Goal: Task Accomplishment & Management: Complete application form

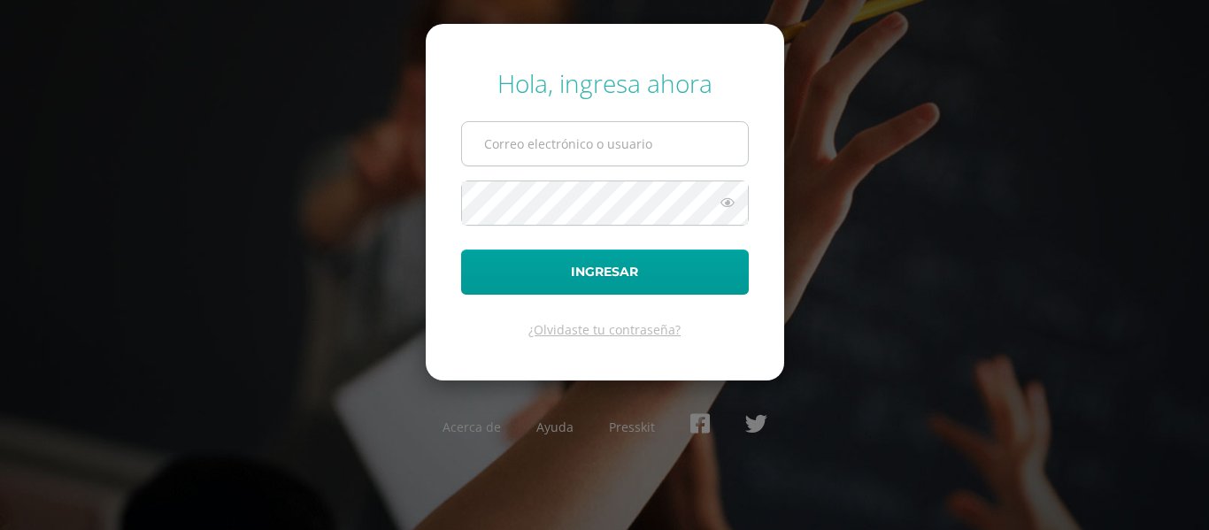
click at [592, 152] on input "text" at bounding box center [605, 143] width 286 height 43
type input "24037@lasallechiquimula.edu.gt"
click at [601, 297] on form "Hola, ingresa ahora 24037@lasallechiquimula.edu.gt Ingresar ¿Olvidaste tu contr…" at bounding box center [605, 202] width 358 height 356
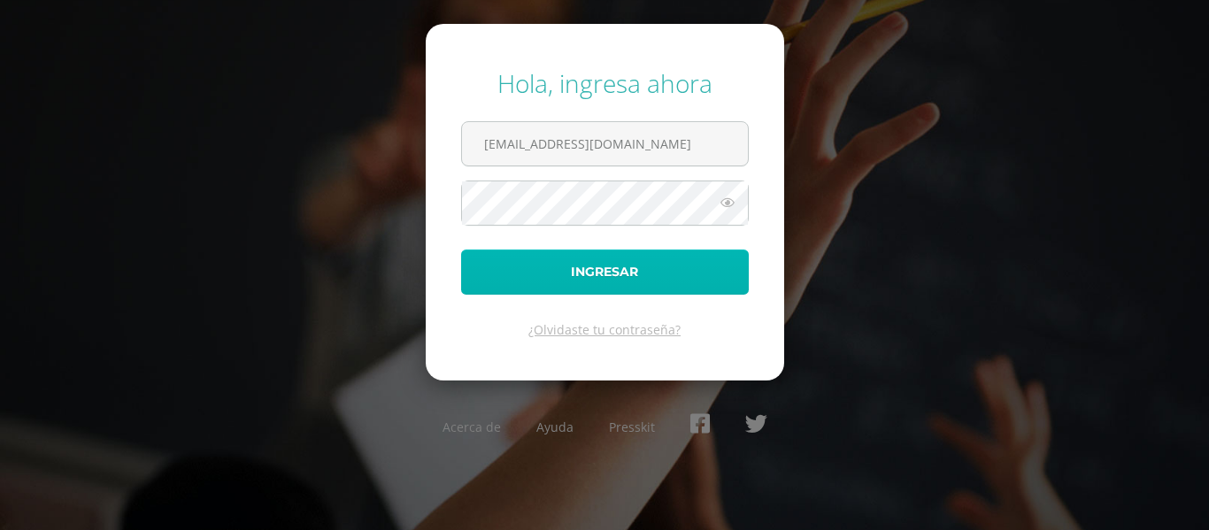
click at [605, 293] on button "Ingresar" at bounding box center [605, 272] width 288 height 45
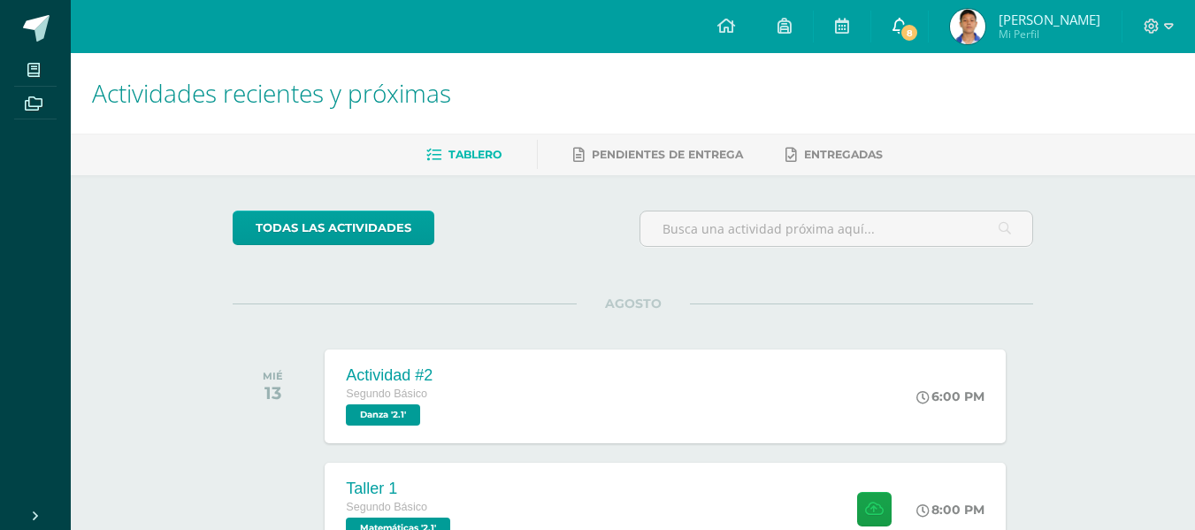
click at [914, 36] on span "8" at bounding box center [909, 32] width 19 height 19
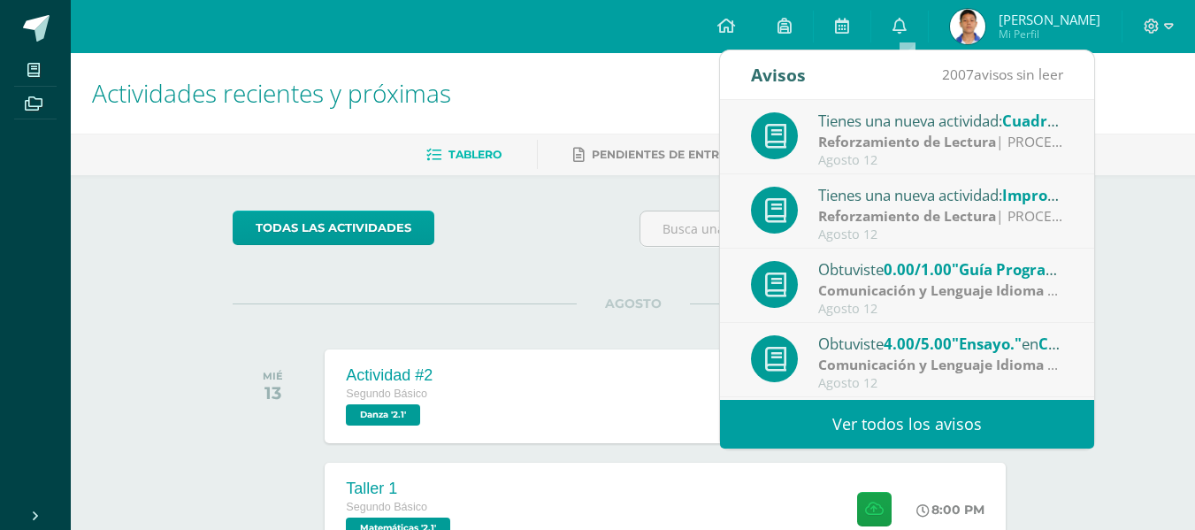
click at [924, 129] on div "Tienes una nueva actividad: Cuadrograma: Cuentos cortos" at bounding box center [941, 120] width 246 height 23
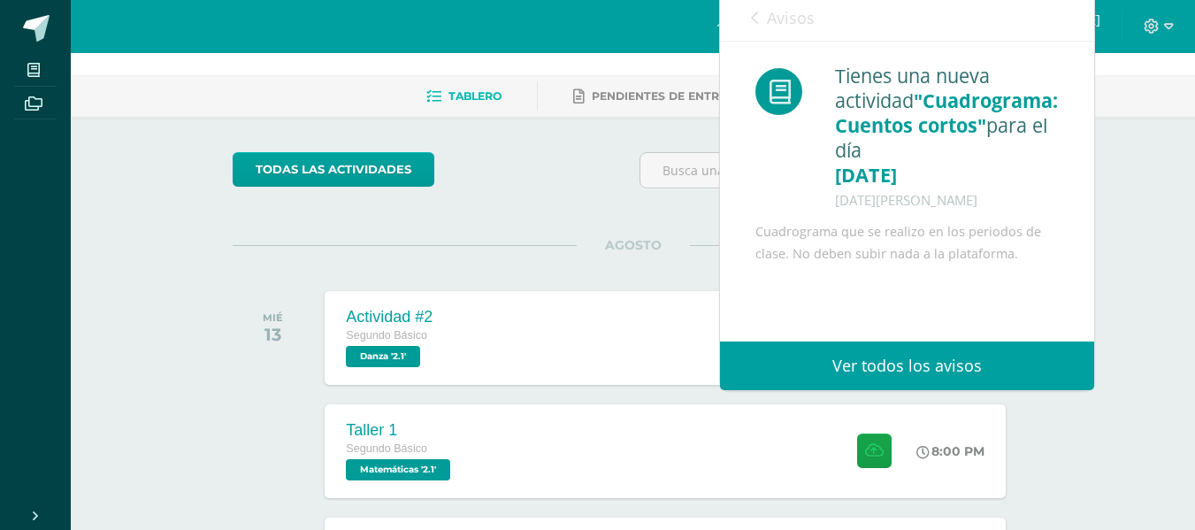
scroll to position [88, 0]
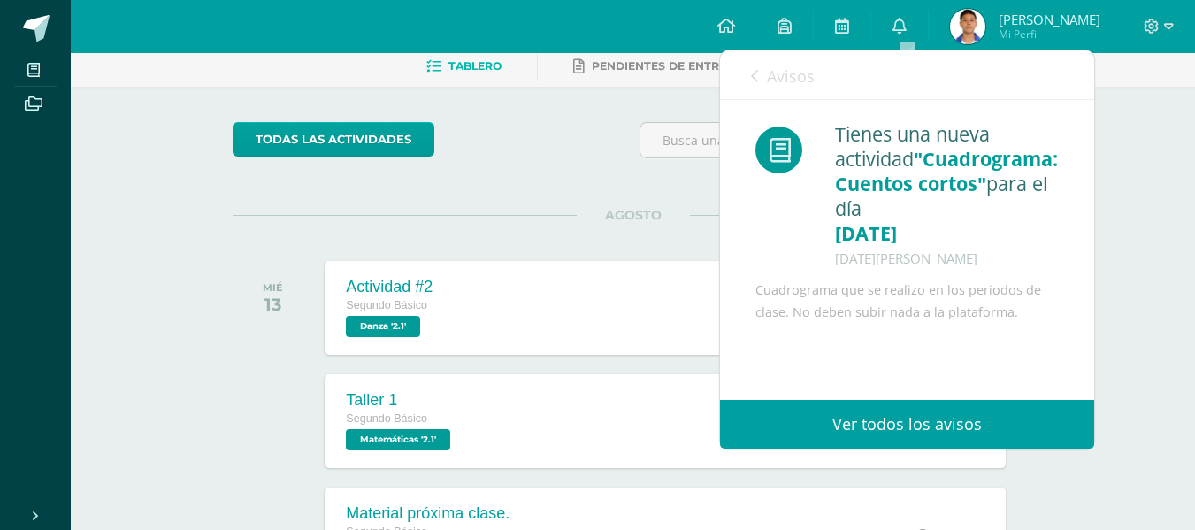
click at [765, 77] on link "Avisos" at bounding box center [783, 75] width 64 height 50
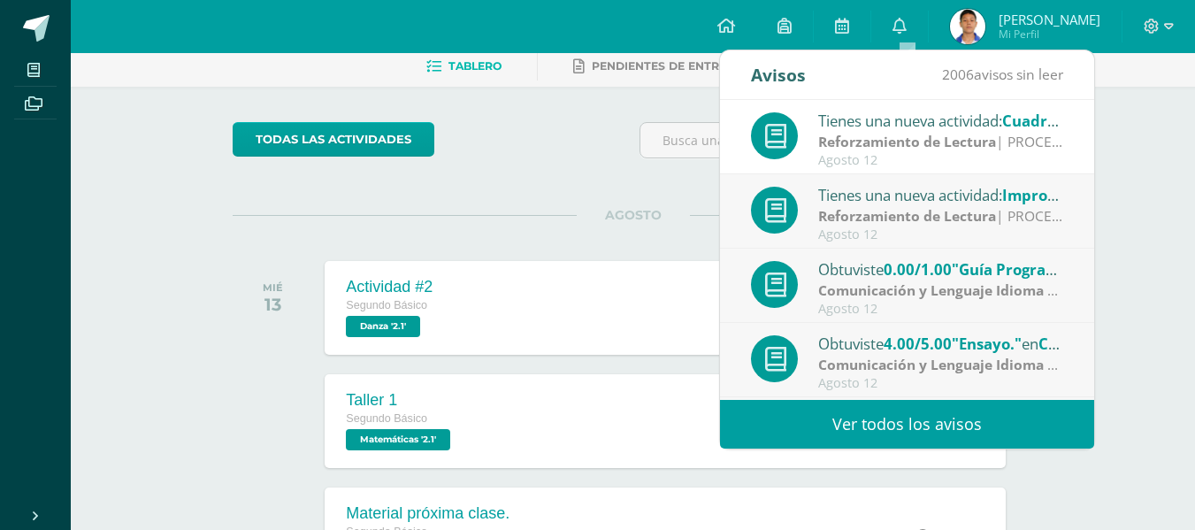
click at [901, 225] on strong "Reforzamiento de Lectura" at bounding box center [907, 215] width 178 height 19
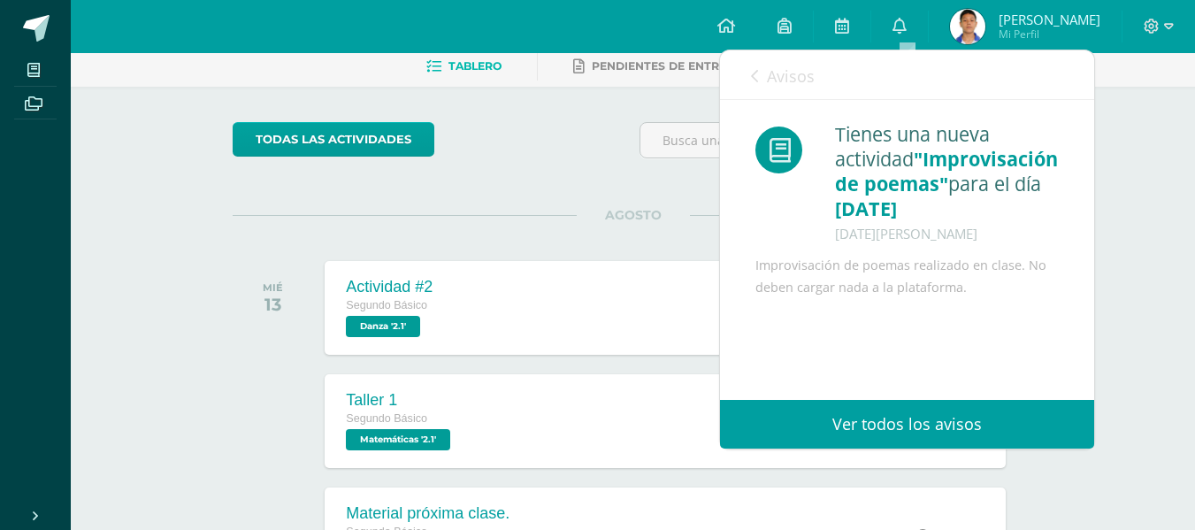
click at [754, 76] on icon at bounding box center [754, 76] width 7 height 14
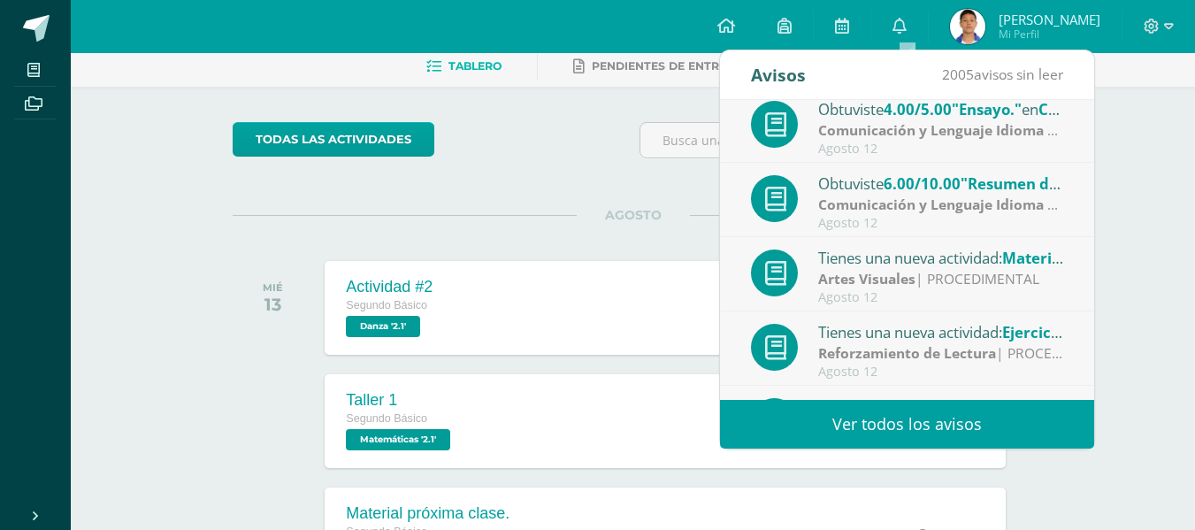
scroll to position [265, 0]
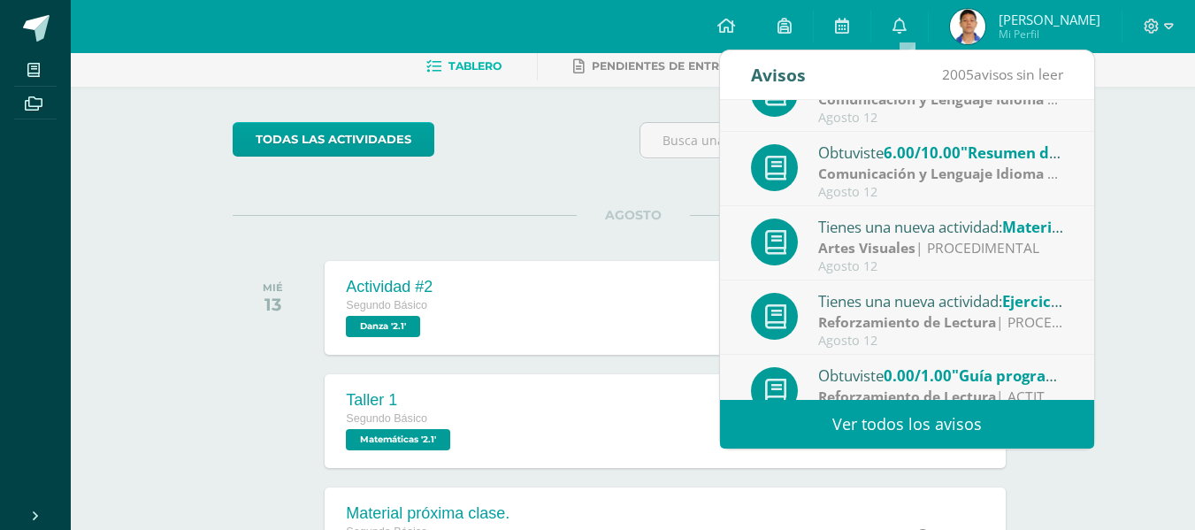
click at [937, 219] on div "Tienes una nueva actividad: Material próxima clase." at bounding box center [941, 226] width 246 height 23
click at [948, 241] on div "Tienes una nueva actividad: Cuadrograma: Cuentos cortos Reforzamiento de Lectur…" at bounding box center [1094, 250] width 749 height 300
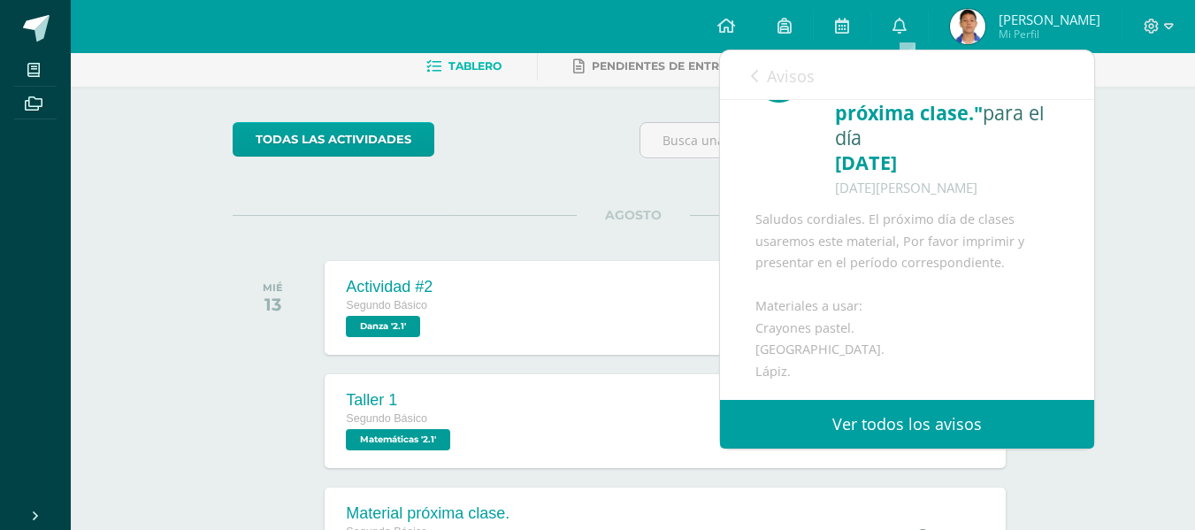
scroll to position [93, 0]
click at [748, 81] on div "Avisos 2004 avisos sin leer Avisos" at bounding box center [907, 75] width 374 height 50
click at [757, 75] on icon at bounding box center [754, 76] width 7 height 14
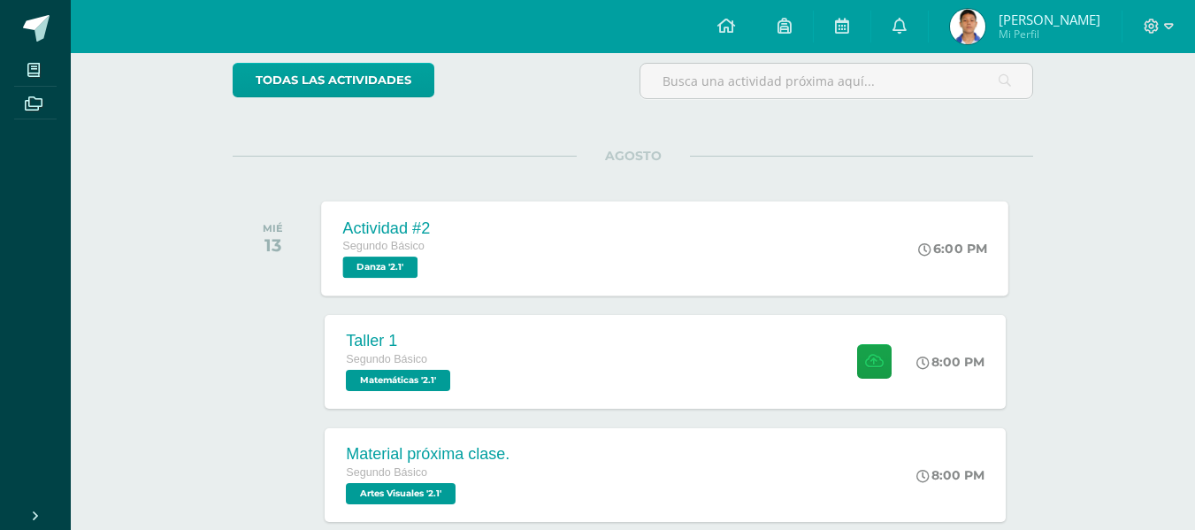
scroll to position [177, 0]
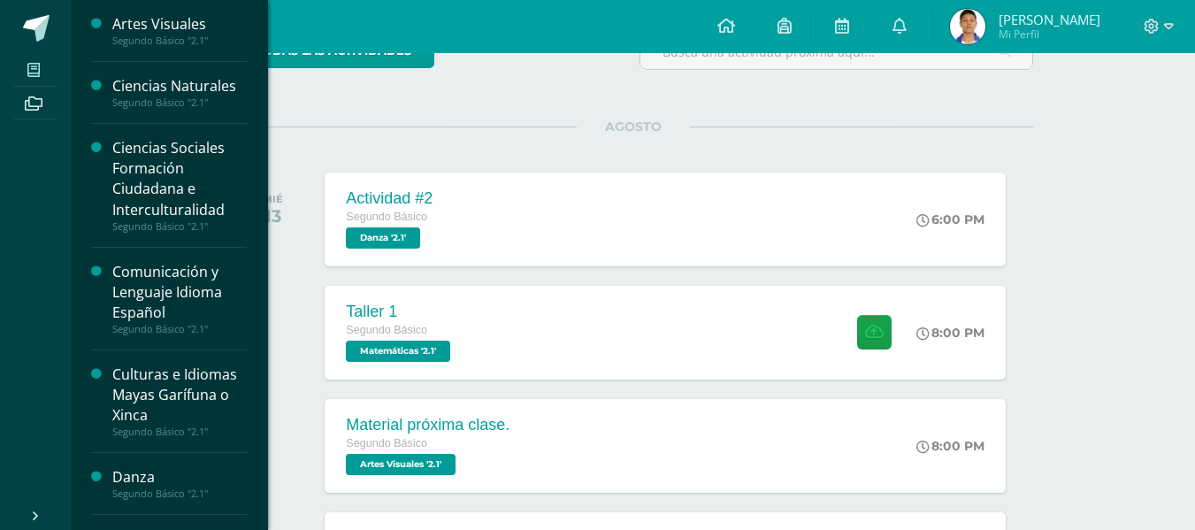
click at [34, 66] on icon at bounding box center [33, 70] width 12 height 14
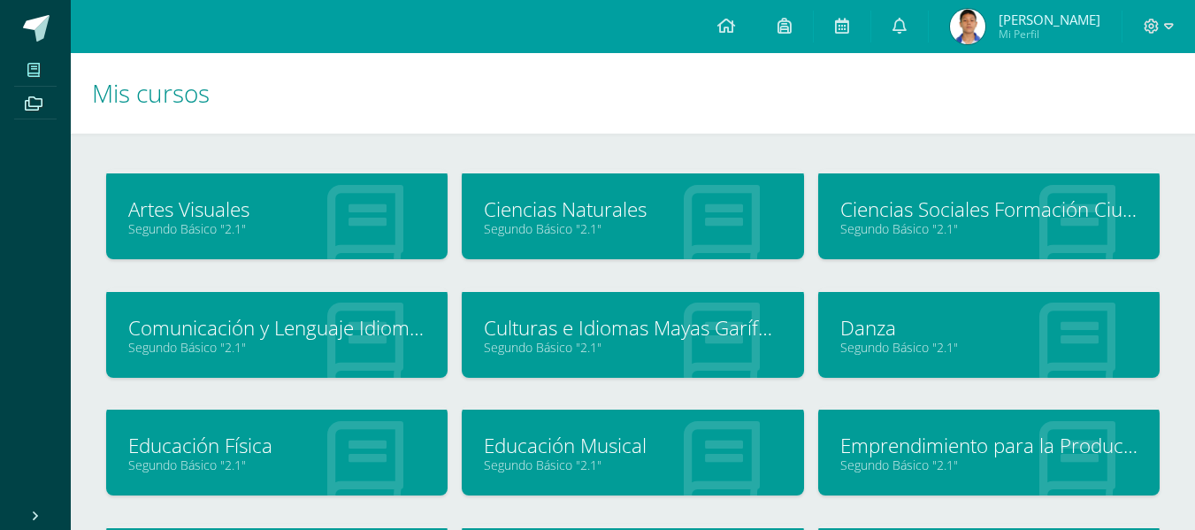
scroll to position [265, 0]
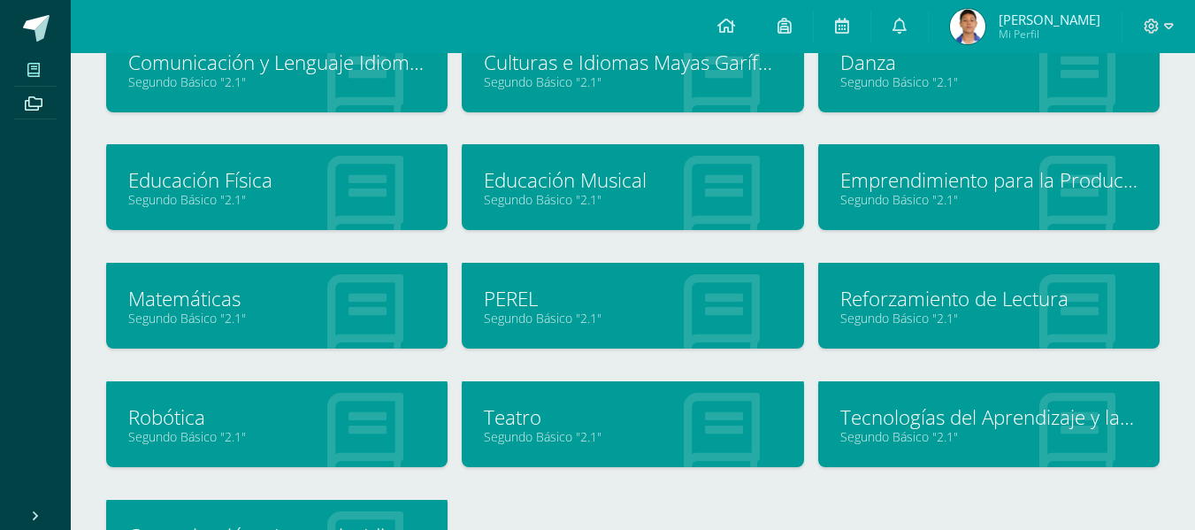
click at [976, 413] on link "Tecnologías del Aprendizaje y la Comunicación" at bounding box center [989, 416] width 297 height 27
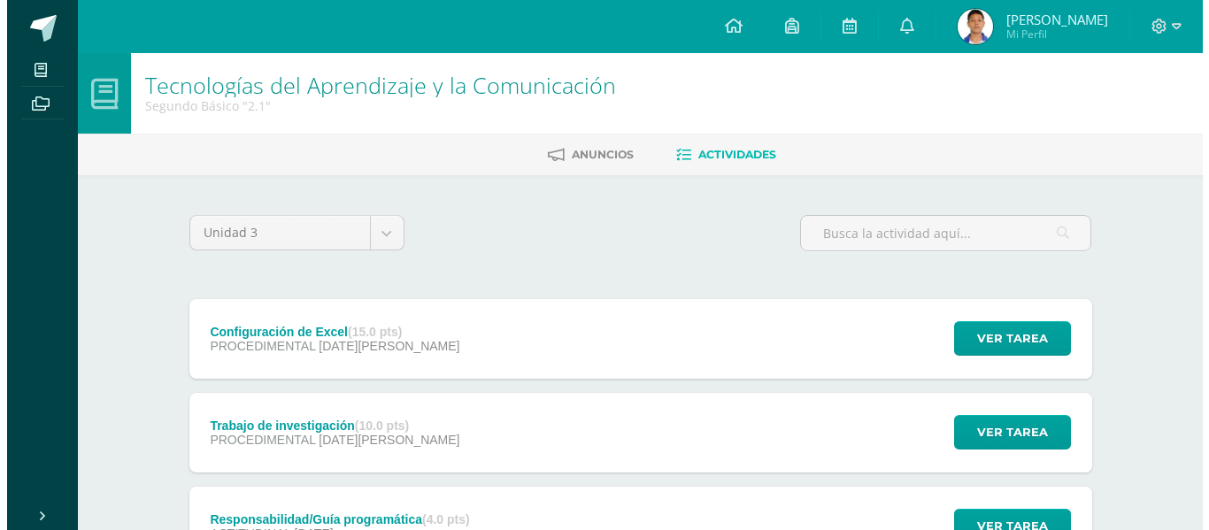
scroll to position [154, 0]
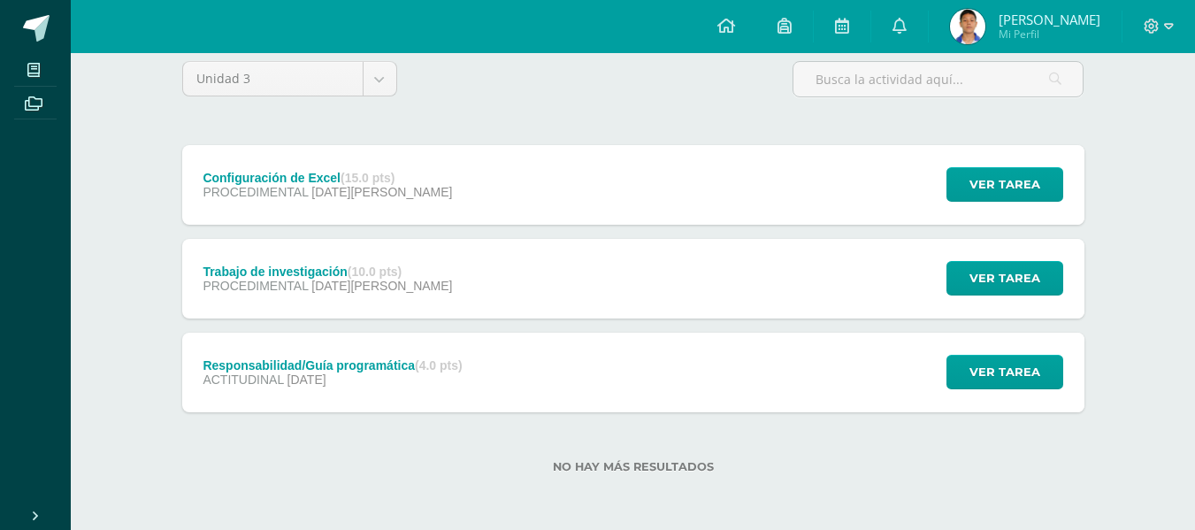
click at [640, 211] on div "Configuración de Excel (15.0 pts) PROCEDIMENTAL [DATE][PERSON_NAME] Ver tarea C…" at bounding box center [633, 185] width 903 height 80
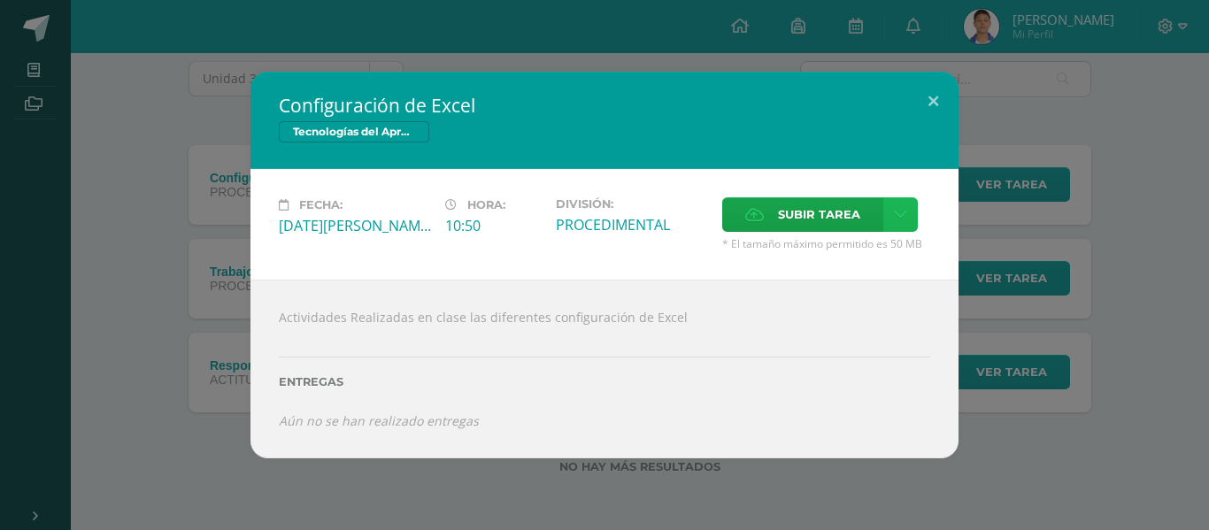
click at [885, 219] on link at bounding box center [900, 214] width 35 height 35
click at [847, 209] on span "Subir tarea" at bounding box center [819, 214] width 82 height 33
click at [0, 0] on input "Subir tarea" at bounding box center [0, 0] width 0 height 0
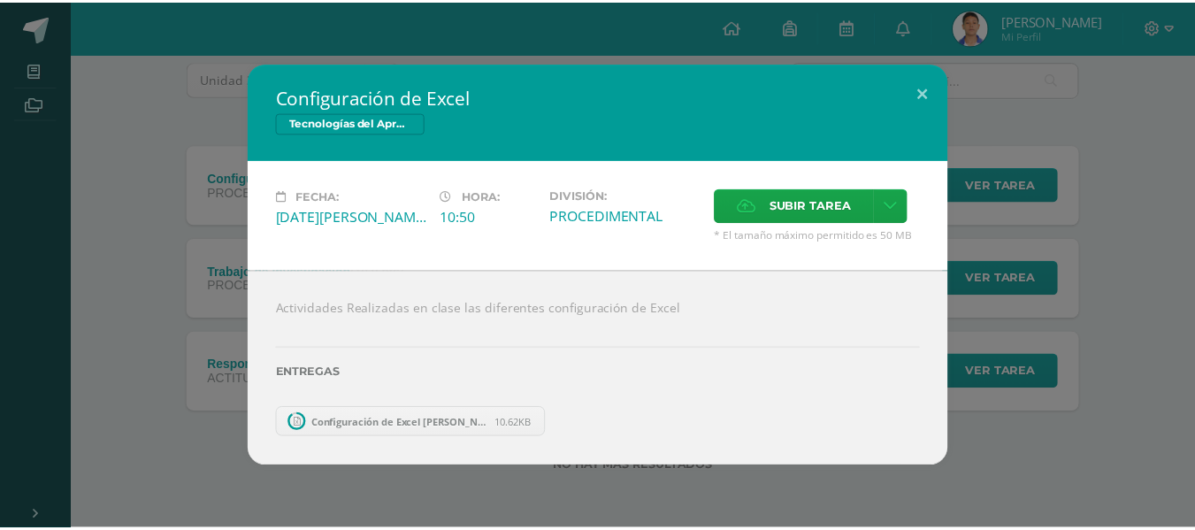
scroll to position [60, 0]
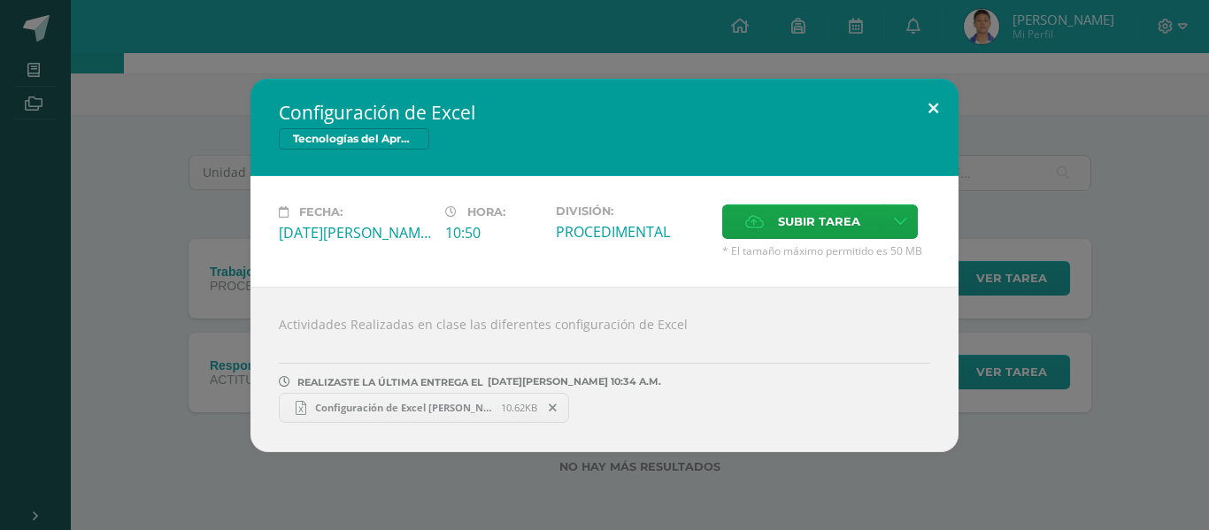
click at [924, 94] on button at bounding box center [933, 109] width 50 height 60
